Goal: Check status: Check status

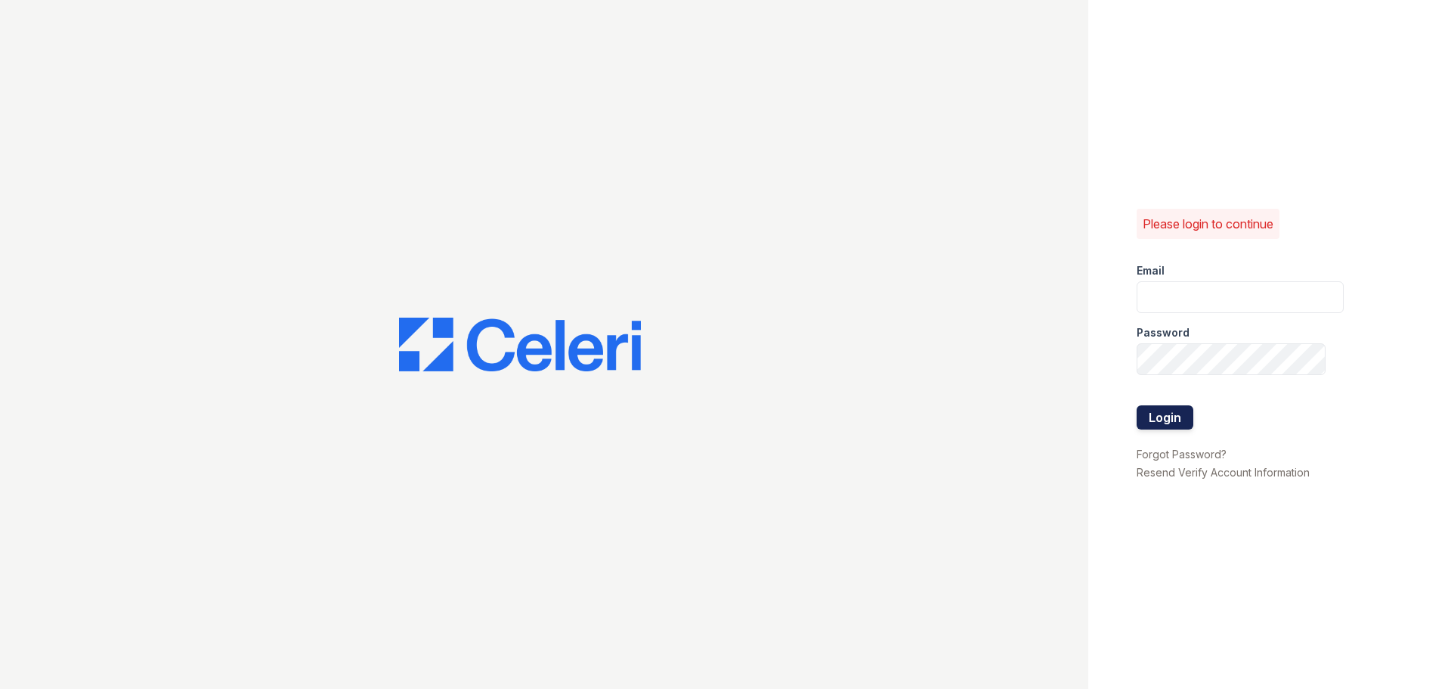
type input "[EMAIL_ADDRESS][DOMAIN_NAME]"
click at [1186, 413] on button "Login" at bounding box center [1165, 417] width 57 height 24
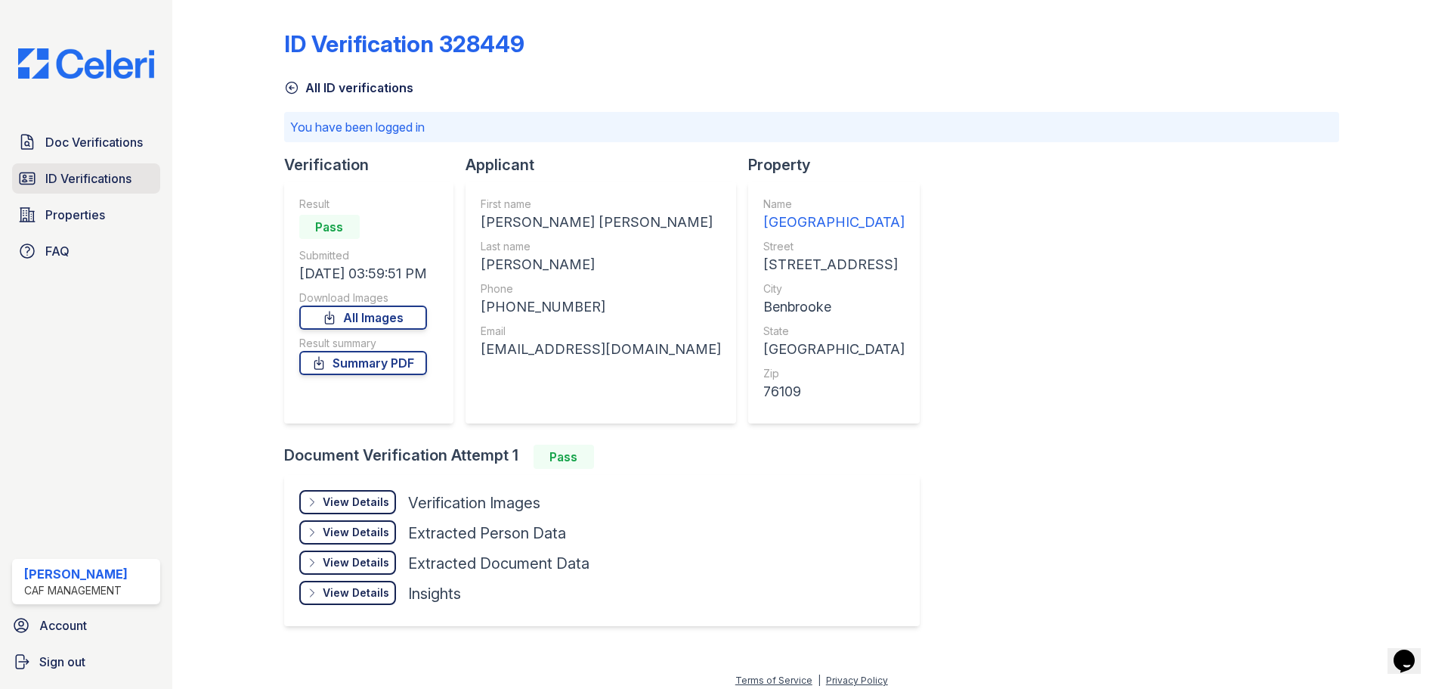
click at [79, 172] on span "ID Verifications" at bounding box center [88, 178] width 86 height 18
